Goal: Check status: Check status

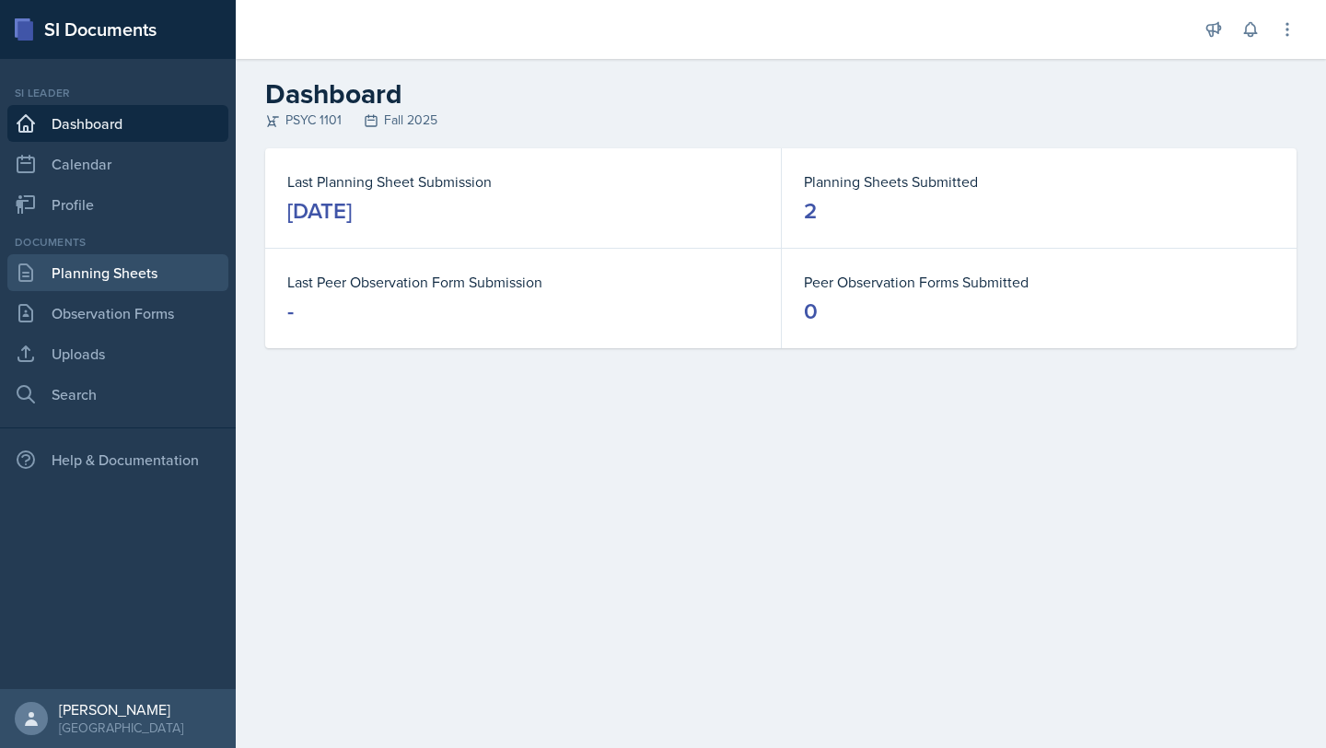
click at [117, 272] on link "Planning Sheets" at bounding box center [117, 272] width 221 height 37
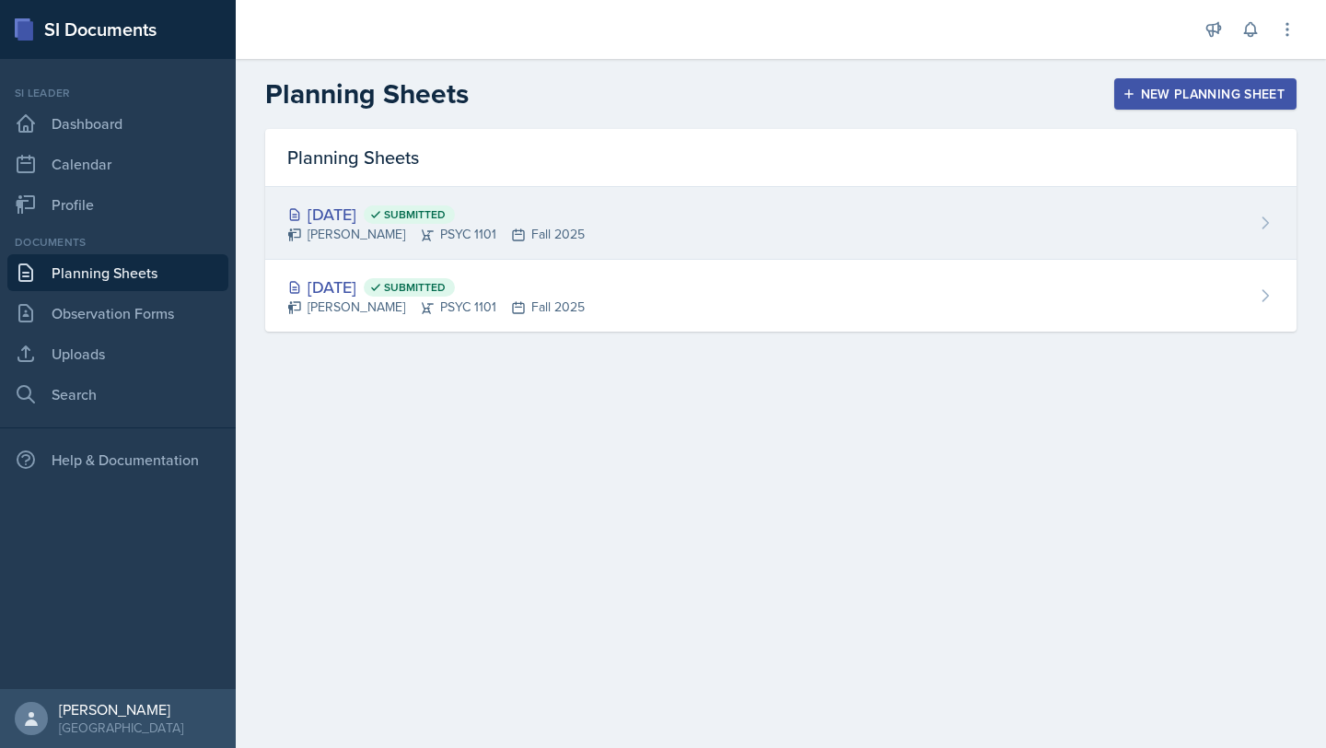
click at [654, 207] on div "[DATE] Submitted [PERSON_NAME] PSYC 1101 Fall 2025" at bounding box center [780, 223] width 1031 height 73
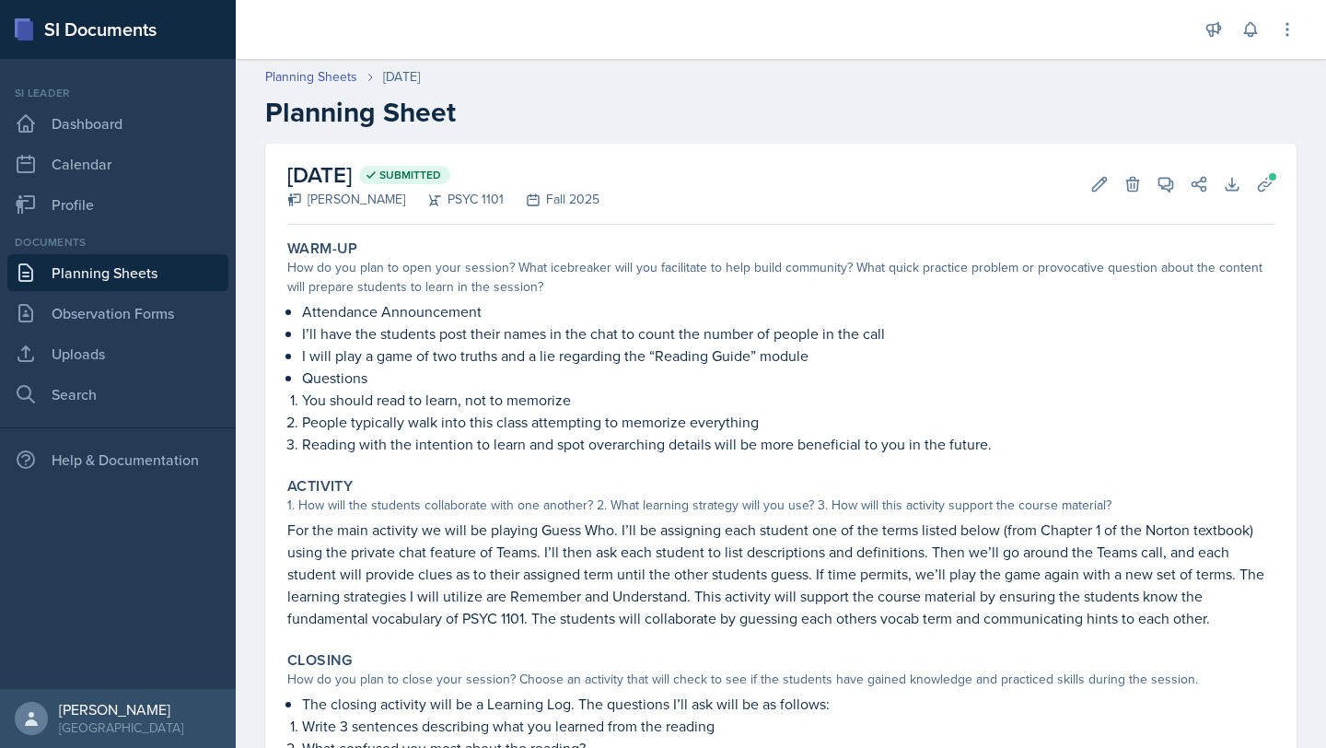
scroll to position [2, 0]
click at [187, 269] on link "Planning Sheets" at bounding box center [117, 272] width 221 height 37
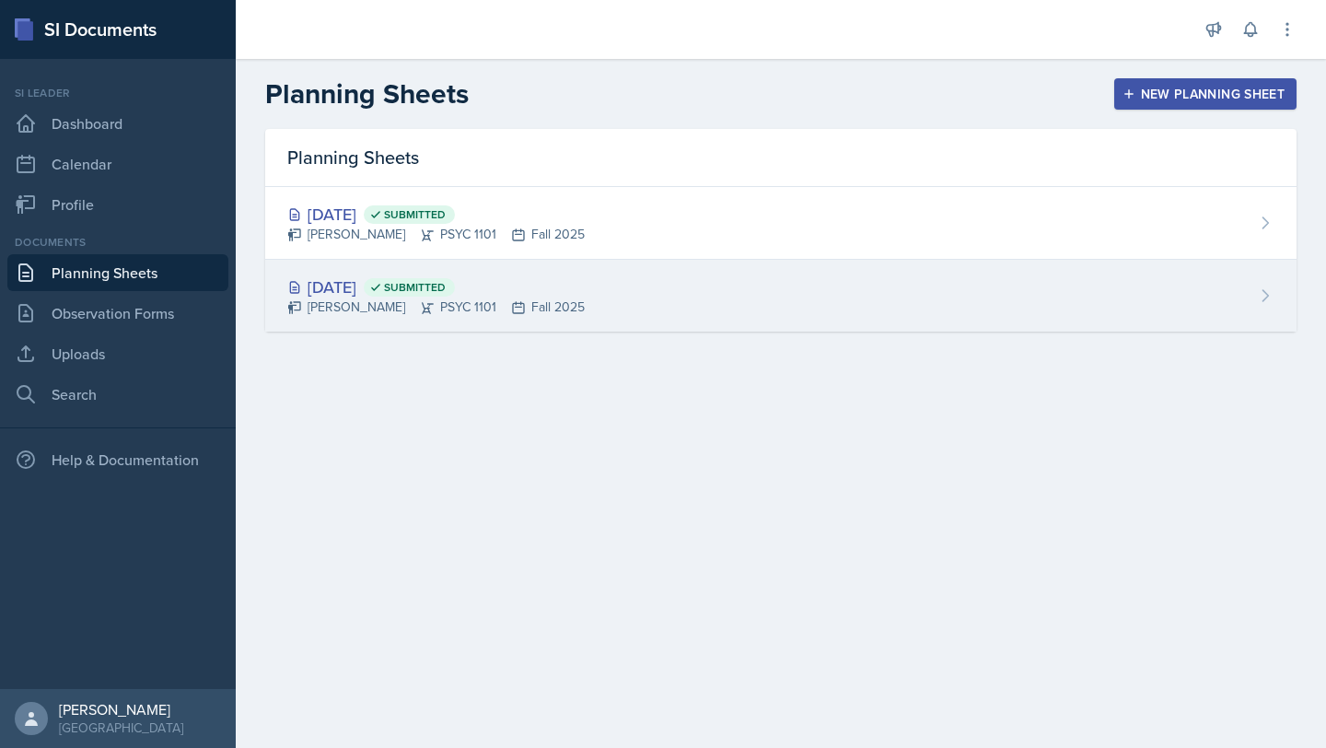
click at [413, 294] on div "[DATE] Submitted" at bounding box center [435, 286] width 297 height 25
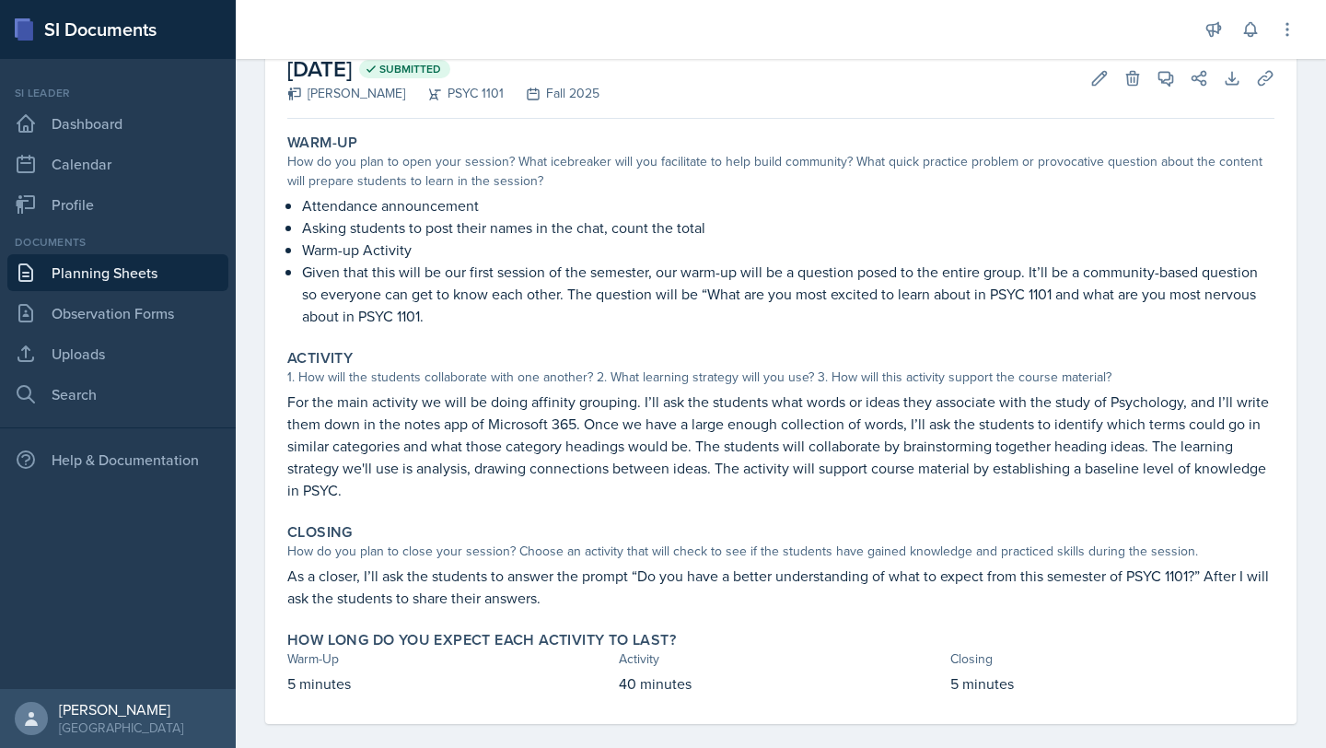
scroll to position [127, 0]
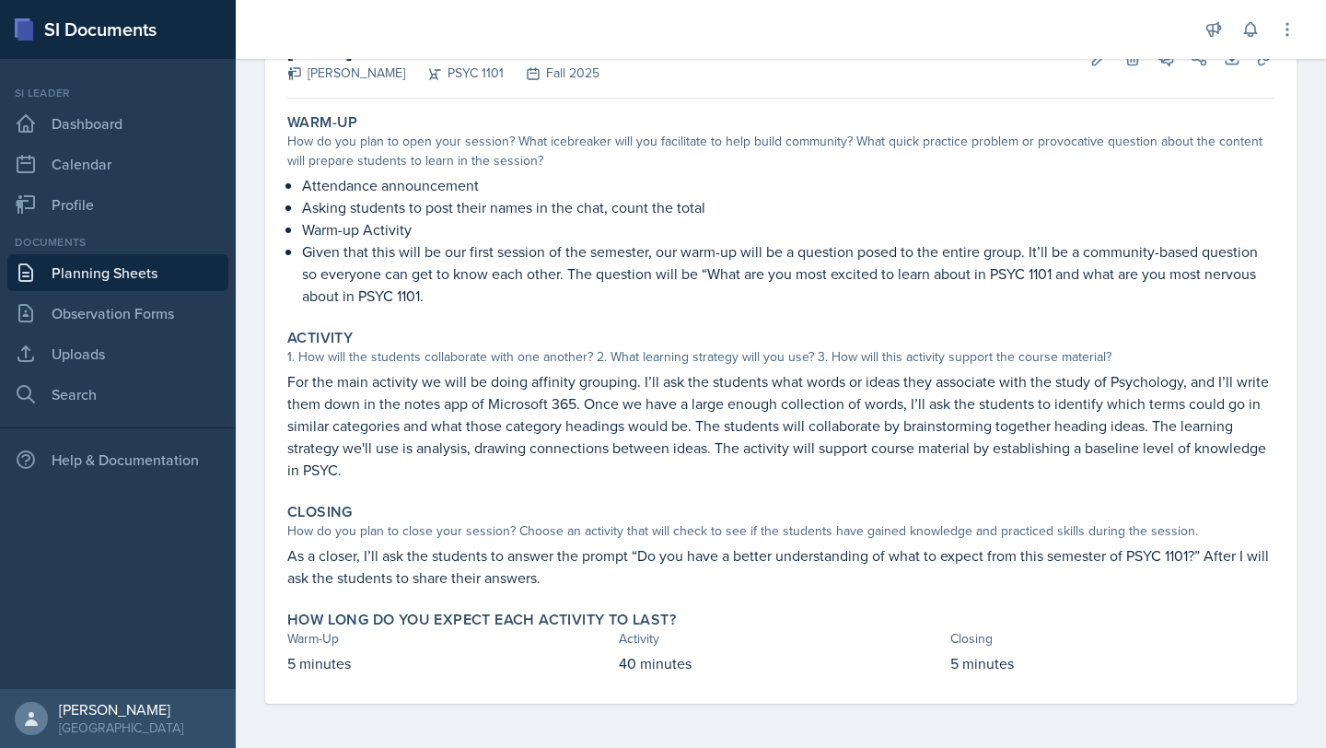
click at [107, 283] on link "Planning Sheets" at bounding box center [117, 272] width 221 height 37
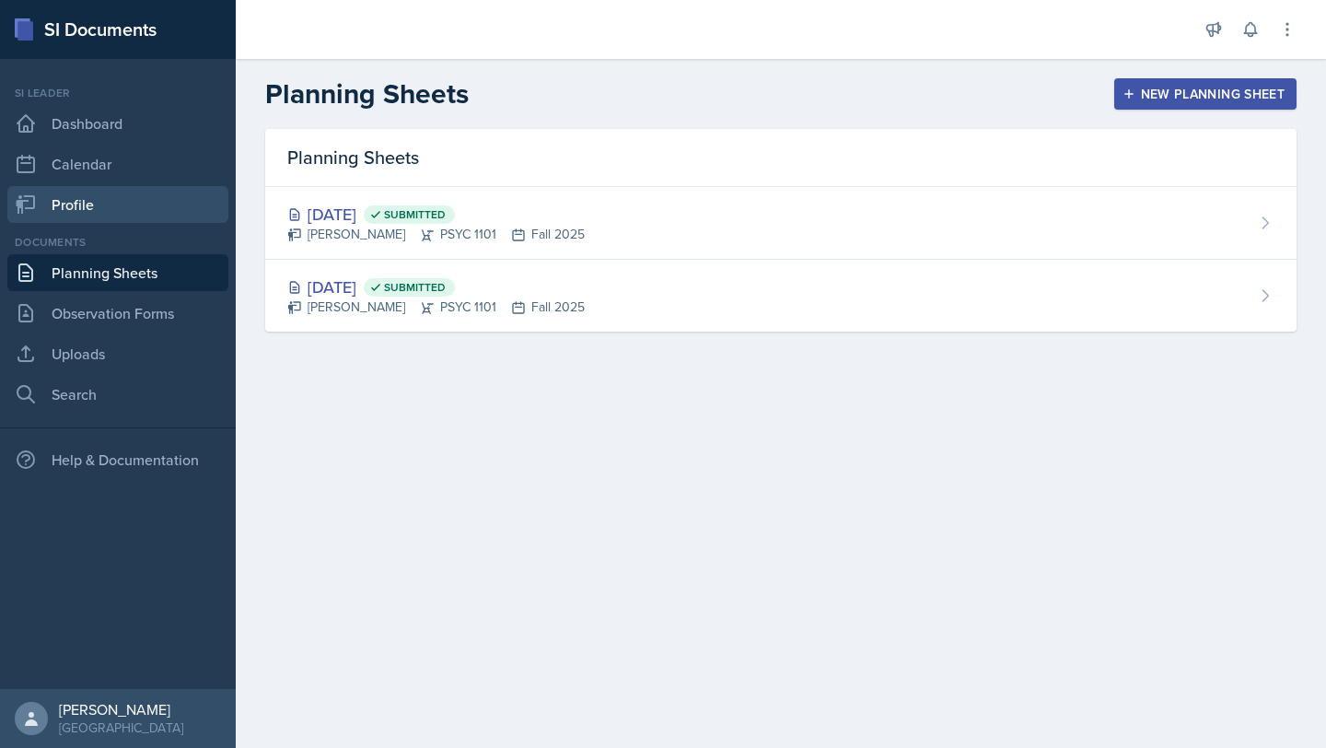
click at [78, 209] on link "Profile" at bounding box center [117, 204] width 221 height 37
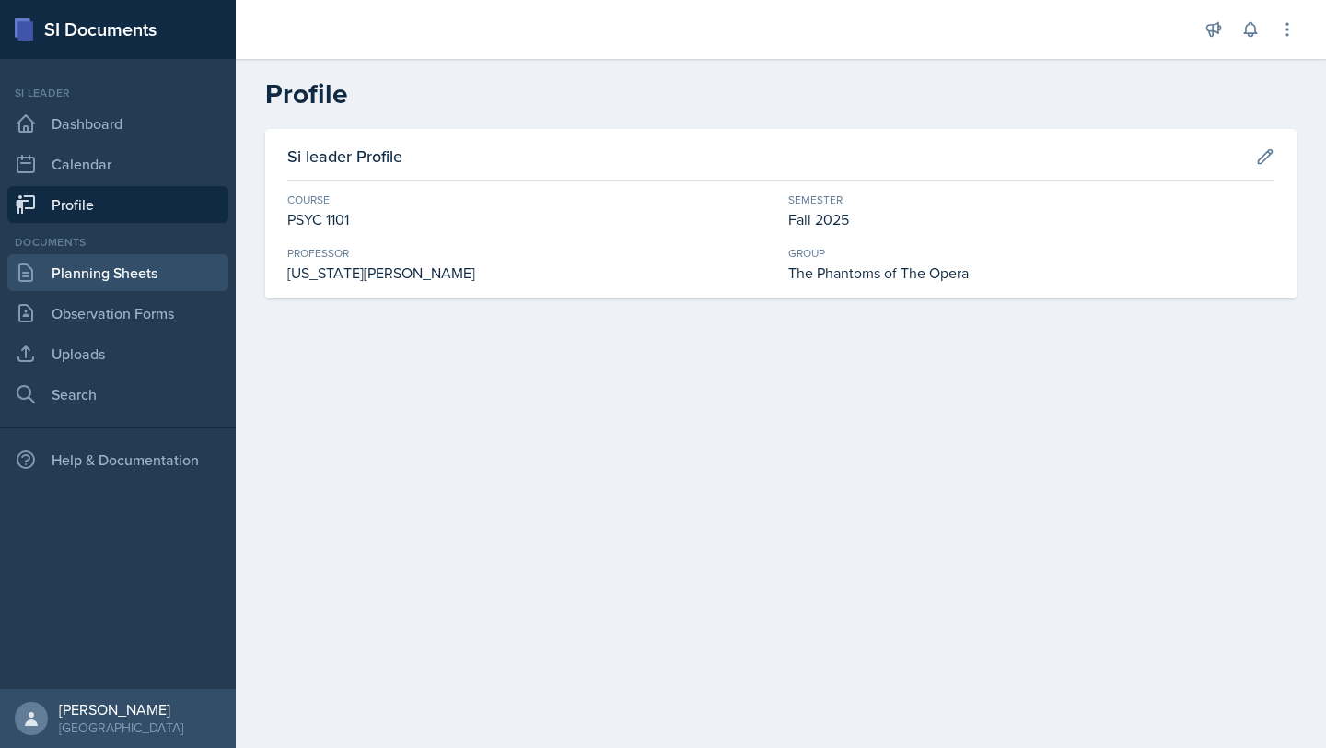
click at [141, 280] on link "Planning Sheets" at bounding box center [117, 272] width 221 height 37
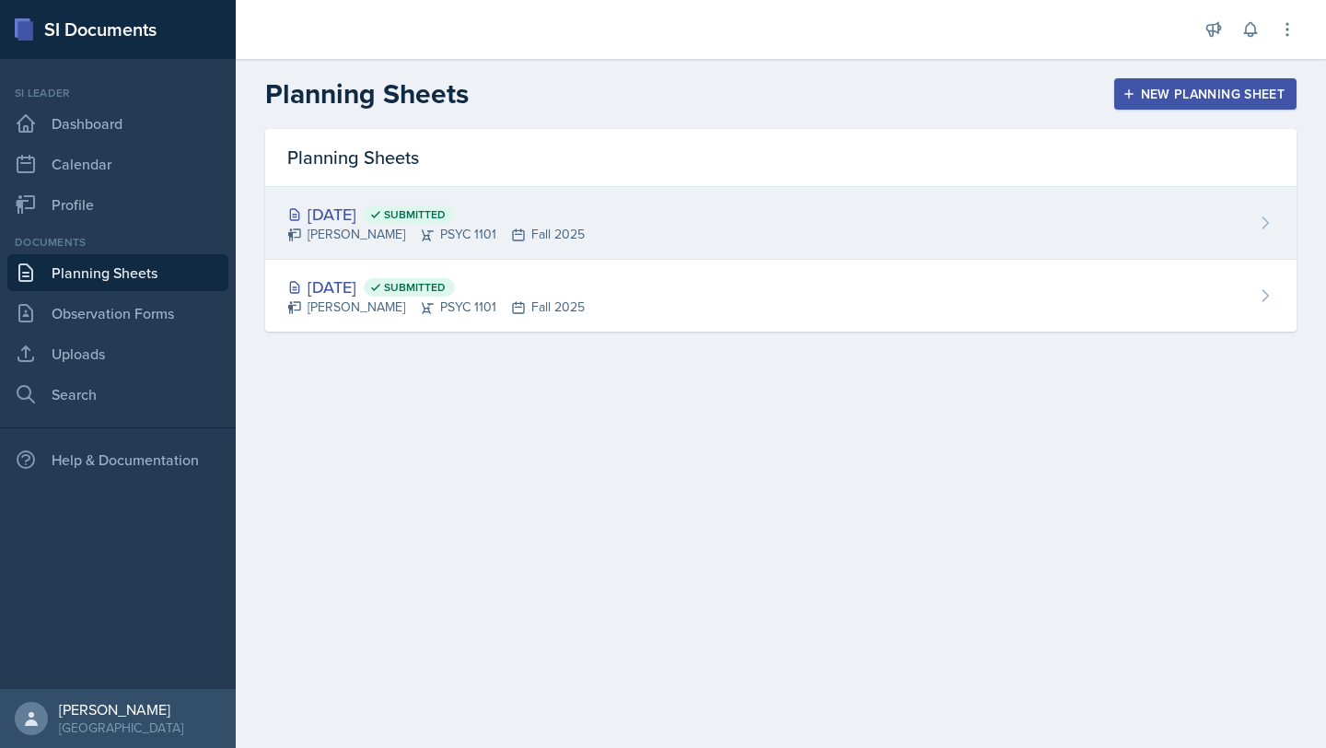
click at [589, 214] on div "[DATE] Submitted [PERSON_NAME] PSYC 1101 Fall 2025" at bounding box center [780, 223] width 1031 height 73
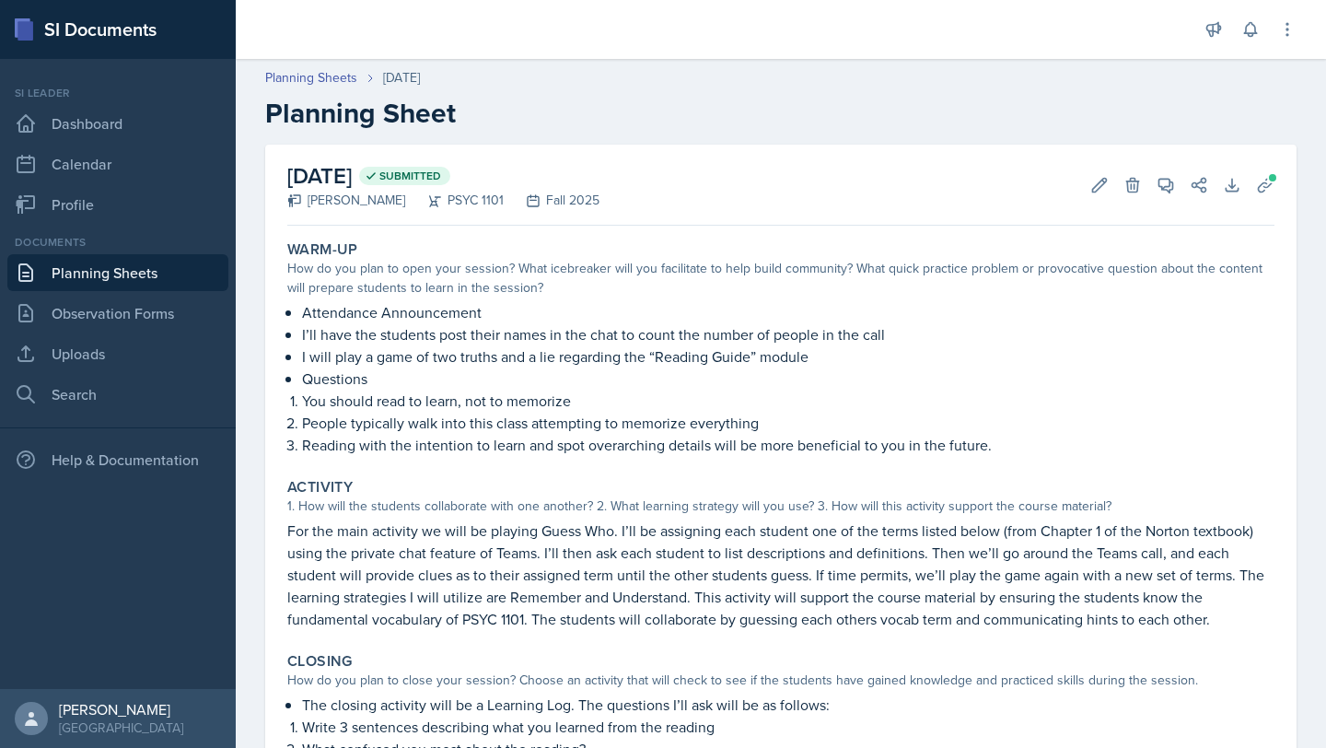
click at [165, 277] on link "Planning Sheets" at bounding box center [117, 272] width 221 height 37
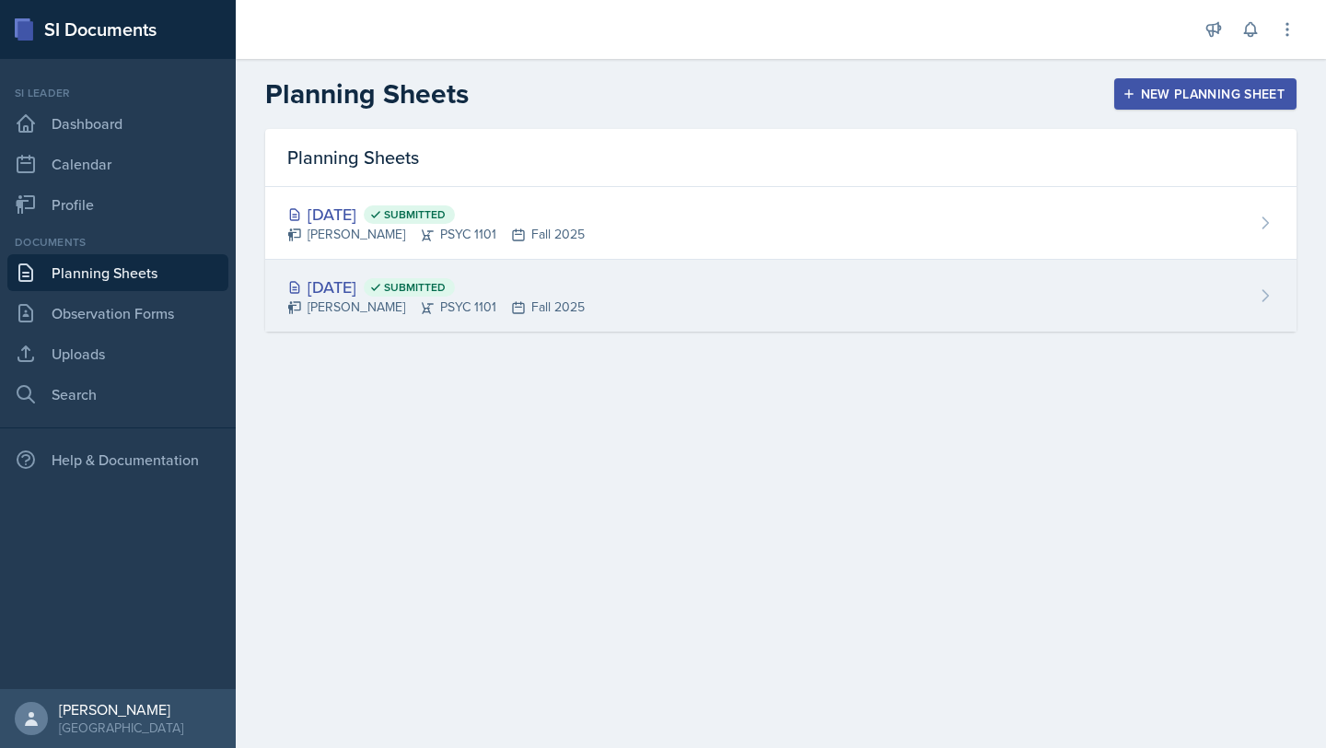
click at [559, 302] on div "[PERSON_NAME] PSYC 1101 Fall 2025" at bounding box center [435, 306] width 297 height 19
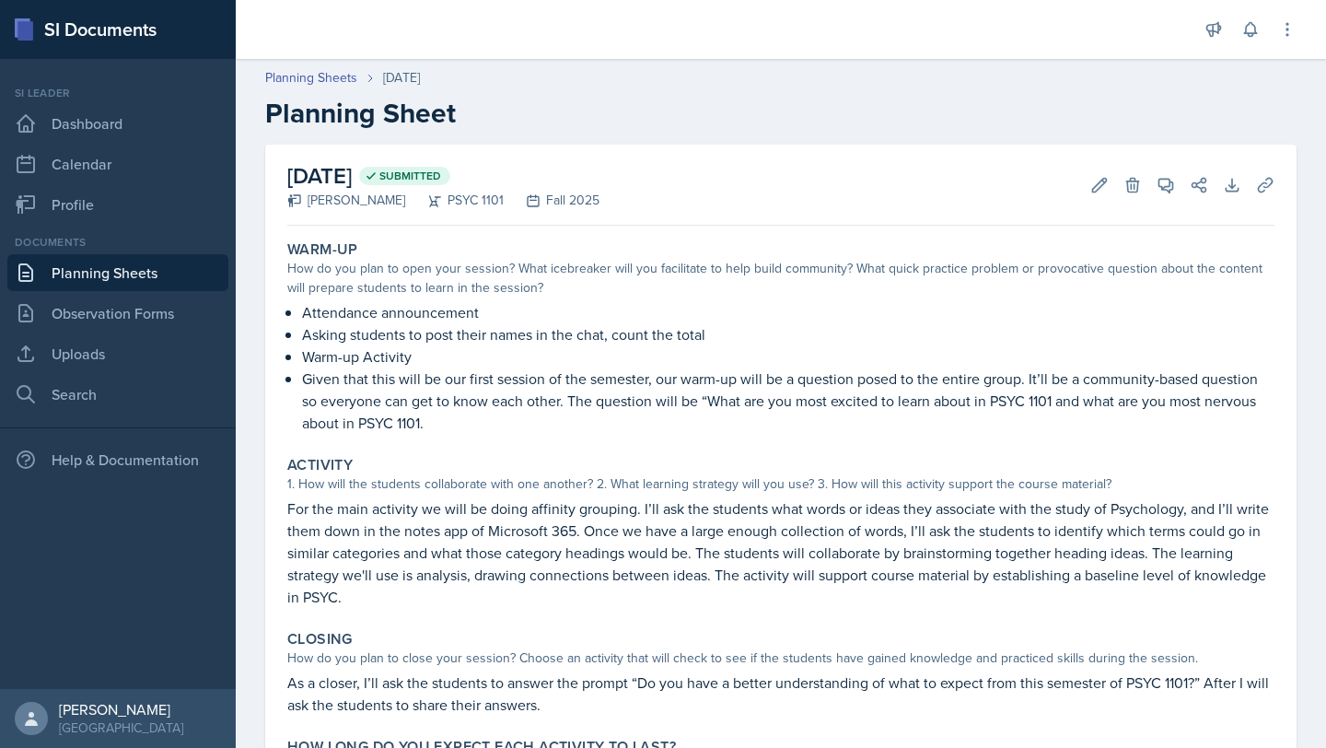
click at [163, 273] on link "Planning Sheets" at bounding box center [117, 272] width 221 height 37
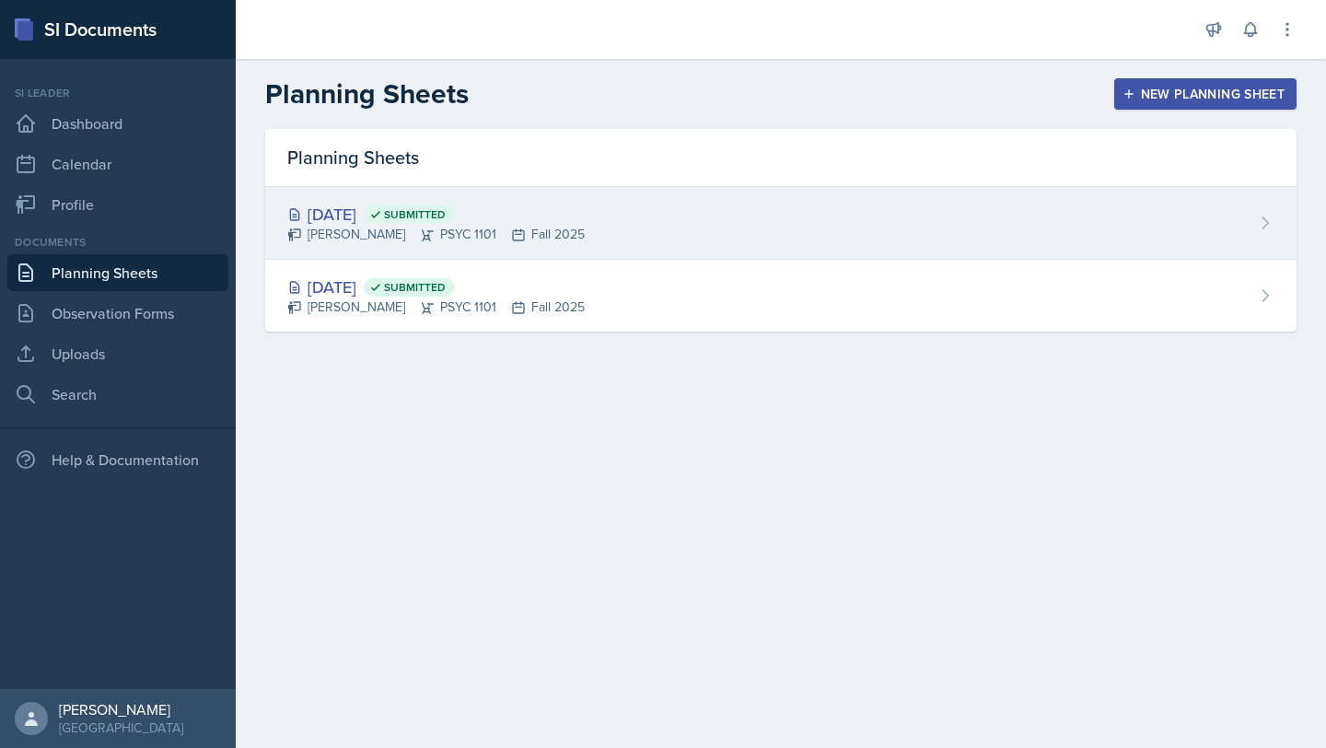
click at [375, 219] on div "[DATE] Submitted" at bounding box center [435, 214] width 297 height 25
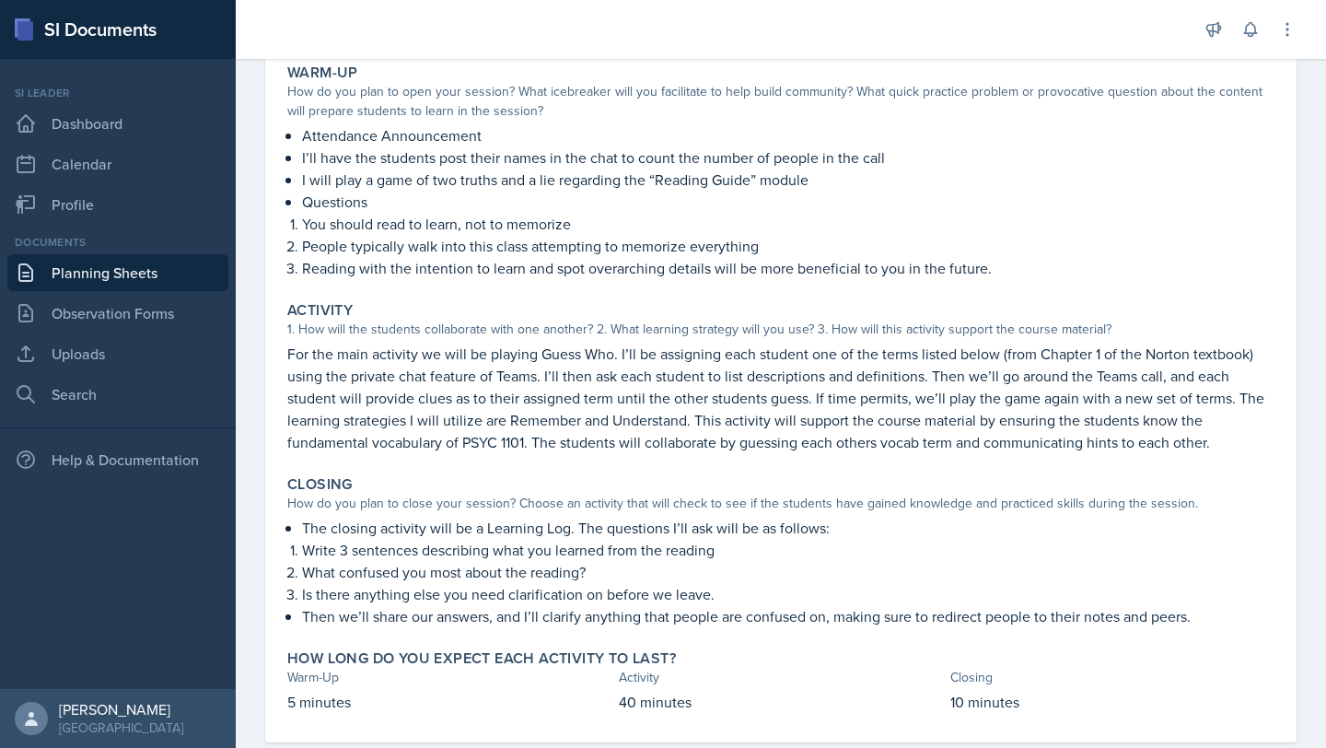
scroll to position [180, 0]
